Goal: Find contact information: Find contact information

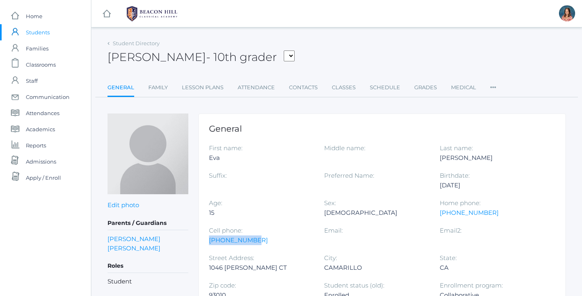
click at [36, 34] on span "Students" at bounding box center [38, 32] width 24 height 16
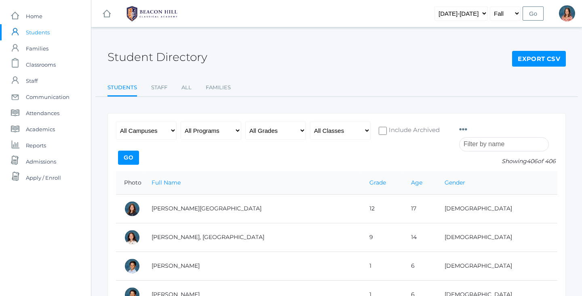
click at [478, 146] on input "search" at bounding box center [504, 144] width 90 height 14
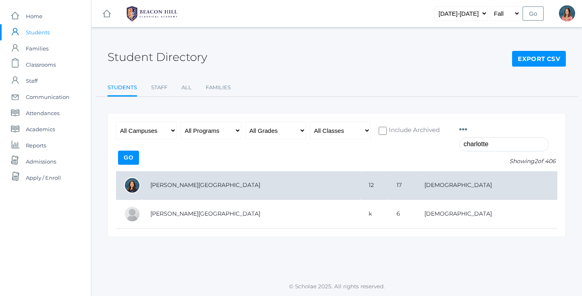
type input "charlotte"
click at [360, 184] on td "12" at bounding box center [374, 185] width 28 height 29
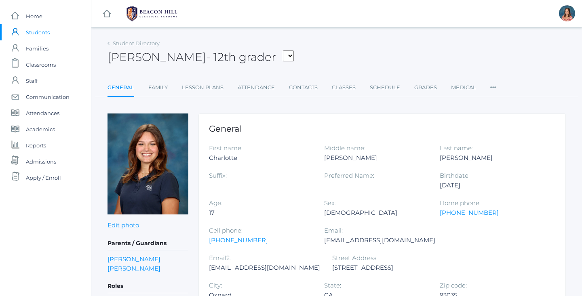
click at [34, 33] on span "Students" at bounding box center [38, 32] width 24 height 16
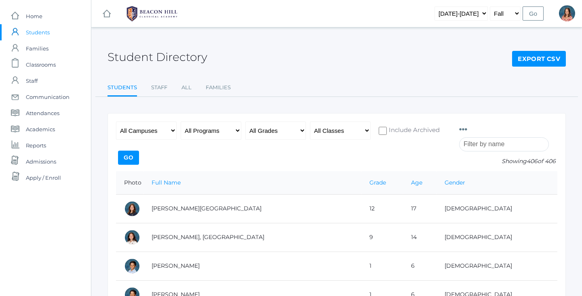
click at [469, 147] on input "search" at bounding box center [504, 144] width 90 height 14
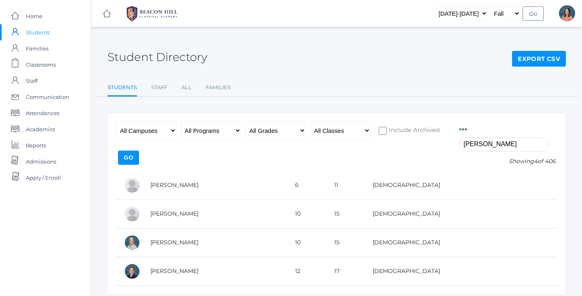
type input "[PERSON_NAME]"
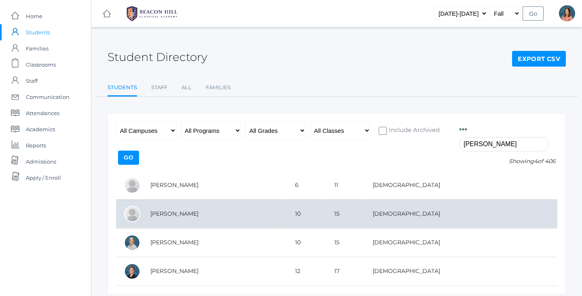
drag, startPoint x: 459, startPoint y: 149, endPoint x: 301, endPoint y: 216, distance: 171.4
click at [287, 216] on td "[PERSON_NAME]" at bounding box center [214, 214] width 145 height 29
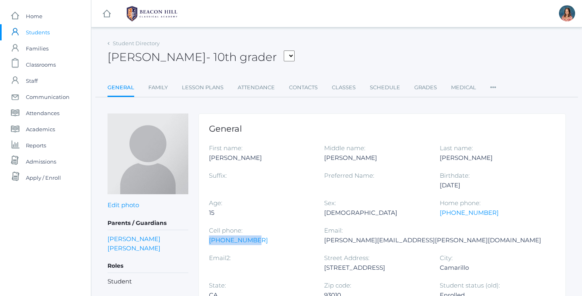
drag, startPoint x: 250, startPoint y: 242, endPoint x: 208, endPoint y: 241, distance: 42.0
copy link "[PHONE_NUMBER]"
click at [45, 34] on span "Students" at bounding box center [38, 32] width 24 height 16
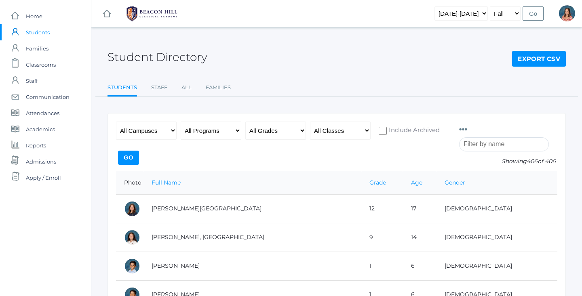
click at [506, 142] on input "search" at bounding box center [504, 144] width 90 height 14
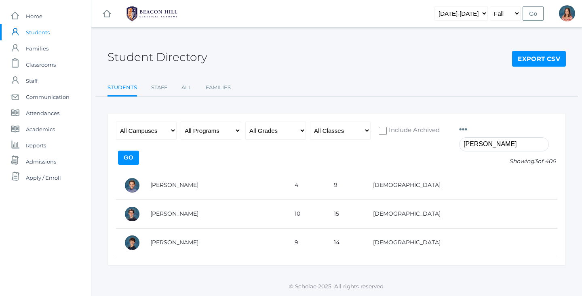
type input "[PERSON_NAME]"
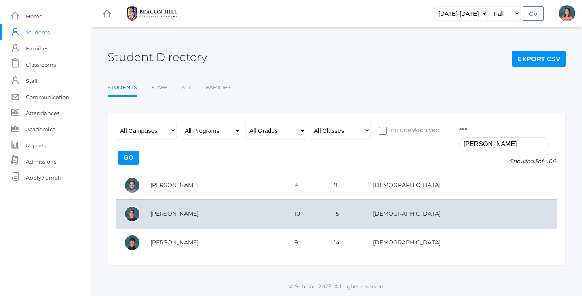
drag, startPoint x: 455, startPoint y: 153, endPoint x: 249, endPoint y: 209, distance: 213.8
click at [249, 209] on td "[PERSON_NAME]" at bounding box center [214, 214] width 144 height 29
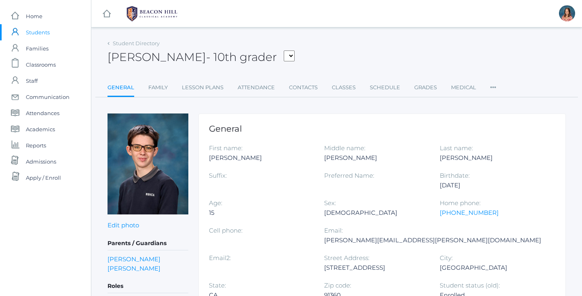
click at [43, 30] on span "Students" at bounding box center [38, 32] width 24 height 16
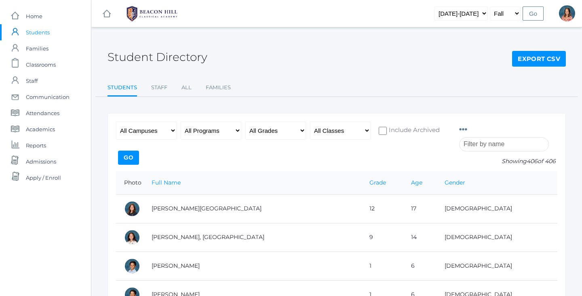
click at [483, 146] on input "search" at bounding box center [504, 144] width 90 height 14
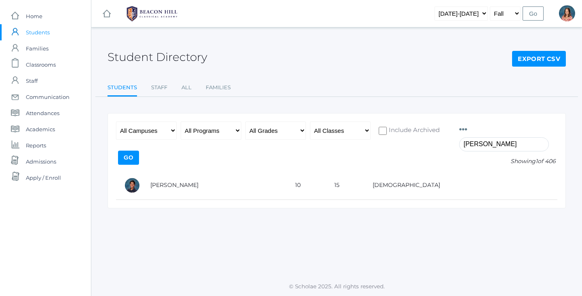
type input "Patrick"
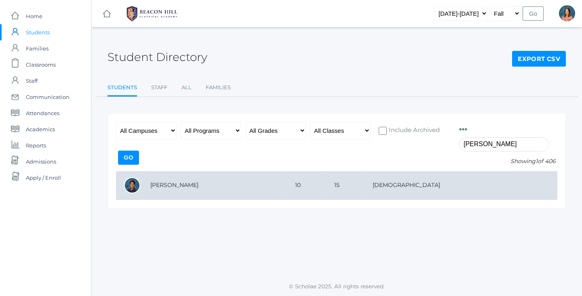
drag, startPoint x: 454, startPoint y: 151, endPoint x: 334, endPoint y: 192, distance: 126.6
click at [287, 192] on td "[PERSON_NAME]" at bounding box center [214, 185] width 145 height 29
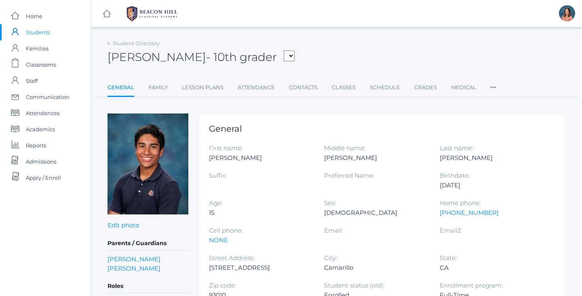
click at [42, 36] on span "Students" at bounding box center [38, 32] width 24 height 16
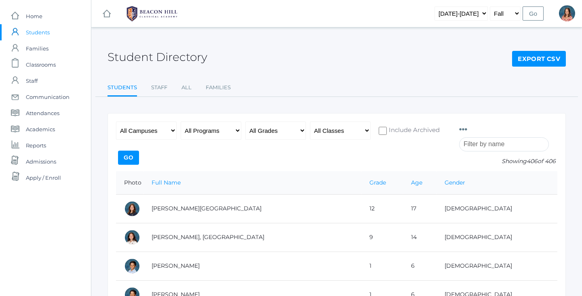
click at [487, 145] on input "search" at bounding box center [504, 144] width 90 height 14
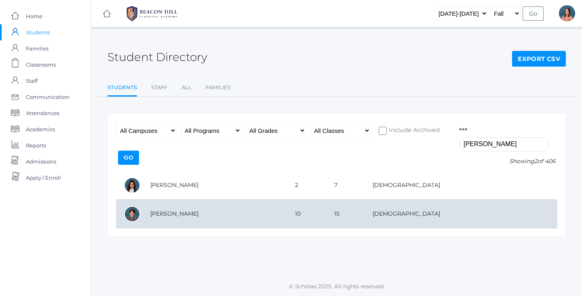
type input "rowan"
click at [326, 212] on td "10" at bounding box center [306, 214] width 39 height 29
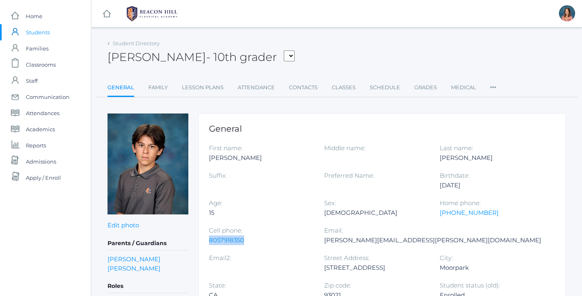
drag, startPoint x: 245, startPoint y: 240, endPoint x: 202, endPoint y: 239, distance: 43.6
copy link "8057918350"
click at [39, 33] on span "Students" at bounding box center [38, 32] width 24 height 16
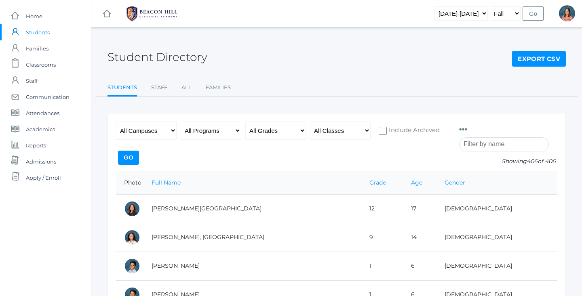
click at [498, 142] on input "search" at bounding box center [504, 144] width 90 height 14
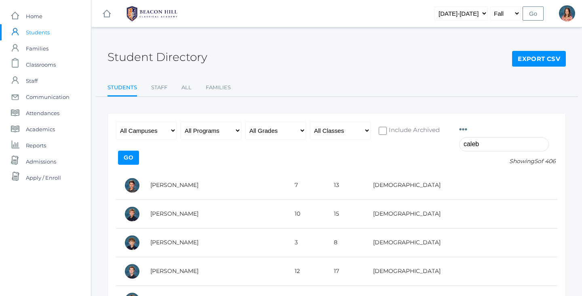
type input "Caleb"
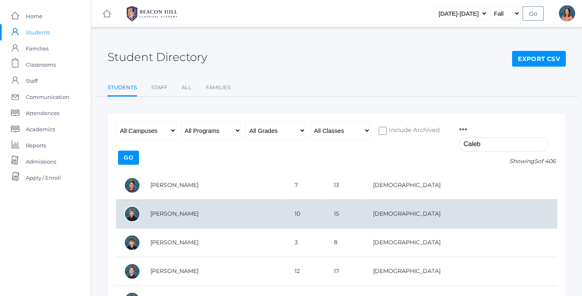
drag, startPoint x: 498, startPoint y: 140, endPoint x: 165, endPoint y: 214, distance: 341.7
click at [165, 214] on td "[PERSON_NAME]" at bounding box center [214, 214] width 144 height 29
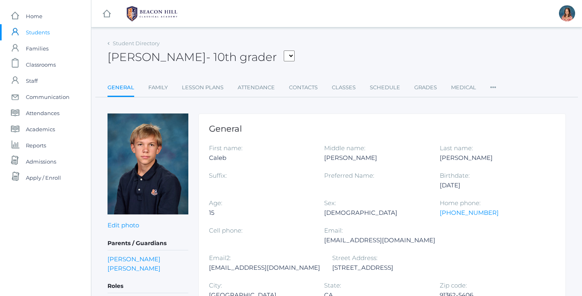
click at [37, 32] on span "Students" at bounding box center [38, 32] width 24 height 16
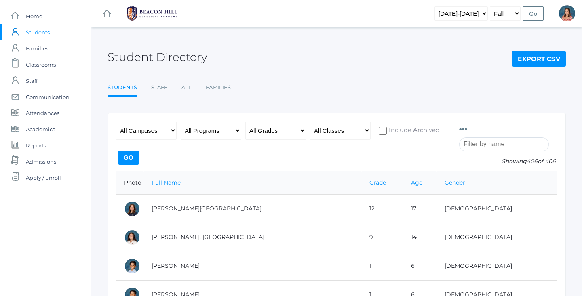
click at [495, 145] on input "search" at bounding box center [504, 144] width 90 height 14
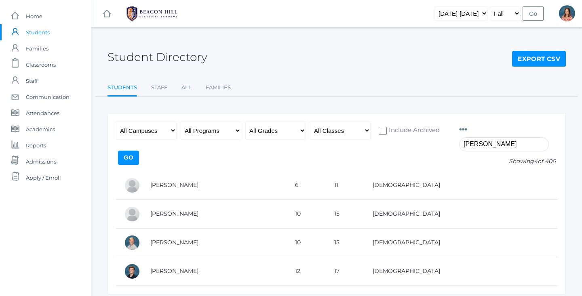
type input "[PERSON_NAME]"
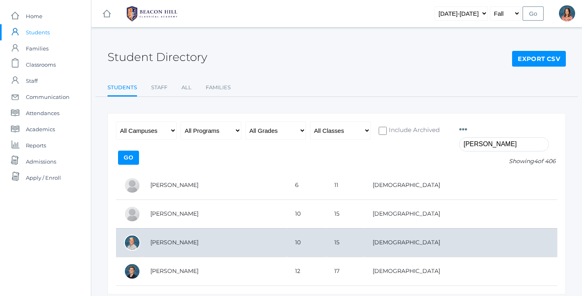
drag, startPoint x: 495, startPoint y: 145, endPoint x: 170, endPoint y: 243, distance: 339.1
click at [170, 243] on td "[PERSON_NAME]" at bounding box center [214, 242] width 145 height 29
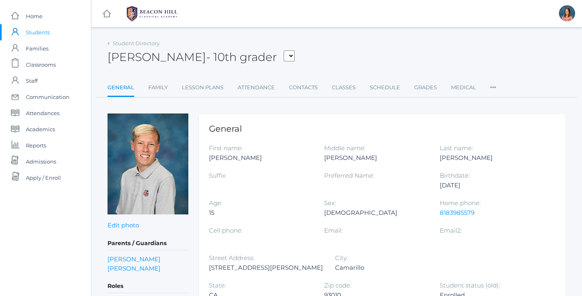
click at [42, 34] on span "Students" at bounding box center [38, 32] width 24 height 16
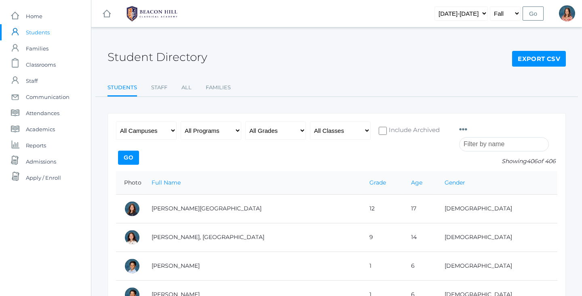
click at [484, 143] on input "search" at bounding box center [504, 144] width 90 height 14
click at [485, 145] on input "search" at bounding box center [504, 144] width 90 height 14
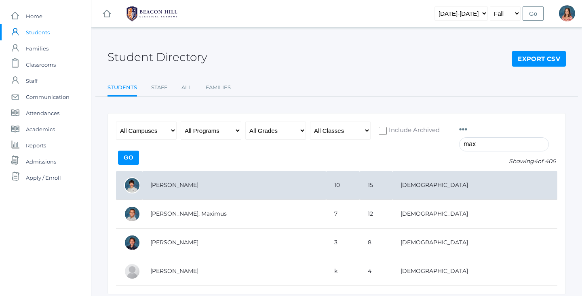
type input "max"
click at [359, 190] on td "10" at bounding box center [343, 185] width 34 height 29
